Goal: Go to known website: Go to known website

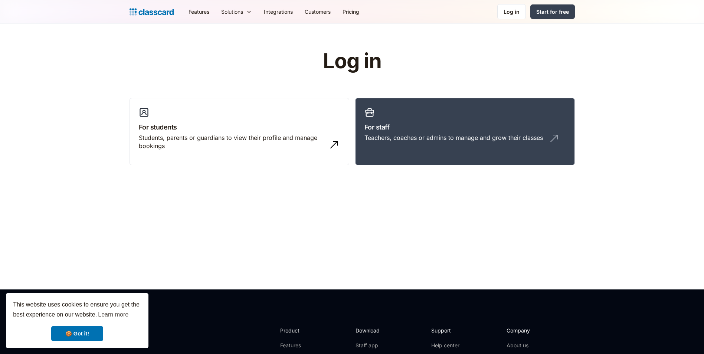
click at [419, 156] on link "For staff Teachers, coaches or admins to manage and grow their classes" at bounding box center [465, 132] width 220 height 68
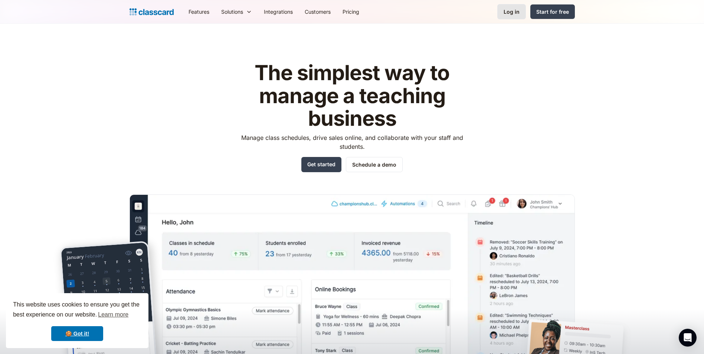
click at [510, 15] on div "Log in" at bounding box center [511, 12] width 16 height 8
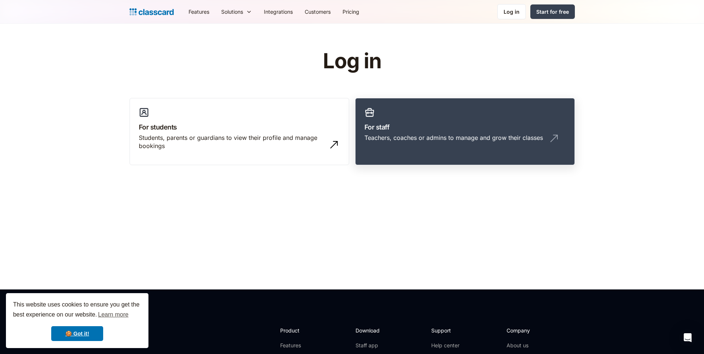
click at [467, 153] on link "For staff Teachers, coaches or admins to manage and grow their classes" at bounding box center [465, 132] width 220 height 68
